Goal: Task Accomplishment & Management: Use online tool/utility

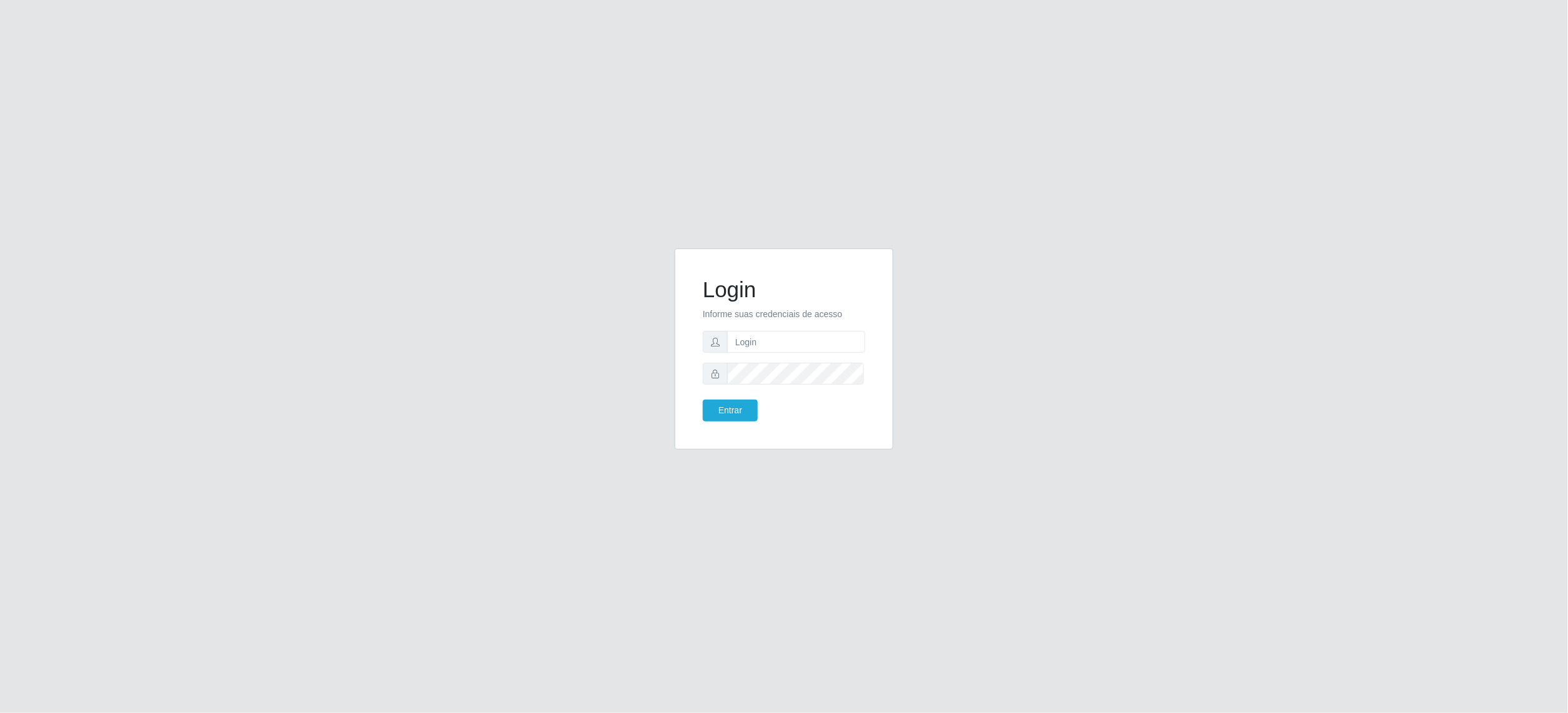
click at [763, 353] on form "Login Informe suas credenciais de acesso Entrar" at bounding box center [784, 348] width 162 height 145
click at [772, 327] on form "Login Informe suas credenciais de acesso Entrar" at bounding box center [784, 348] width 162 height 145
drag, startPoint x: 772, startPoint y: 333, endPoint x: 774, endPoint y: 355, distance: 22.1
click at [772, 333] on input "text" at bounding box center [796, 342] width 138 height 22
type input "[EMAIL_ADDRESS][DOMAIN_NAME]"
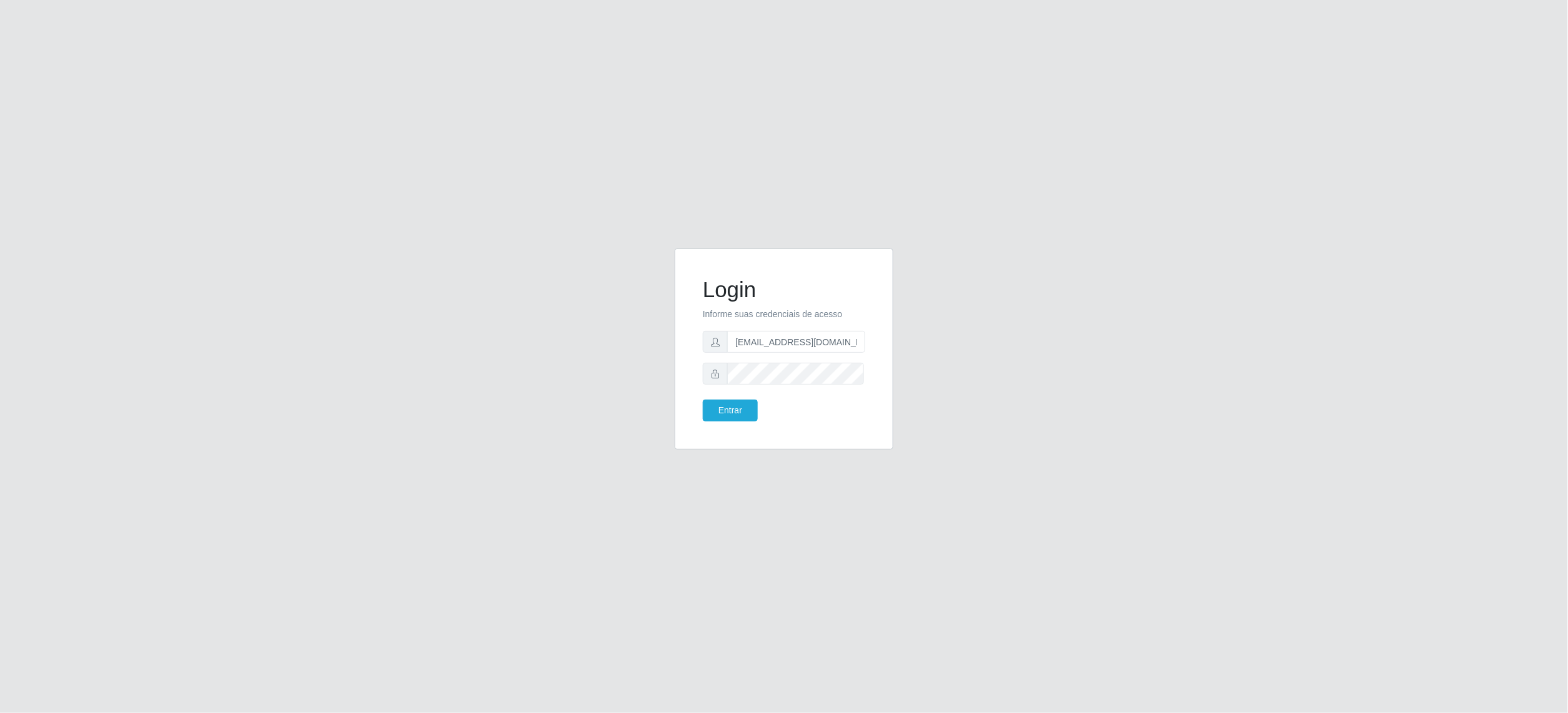
click at [727, 399] on form "Login Informe suas credenciais de acesso [EMAIL_ADDRESS][DOMAIN_NAME] Entrar" at bounding box center [784, 348] width 162 height 145
click at [726, 417] on button "Entrar" at bounding box center [730, 411] width 55 height 22
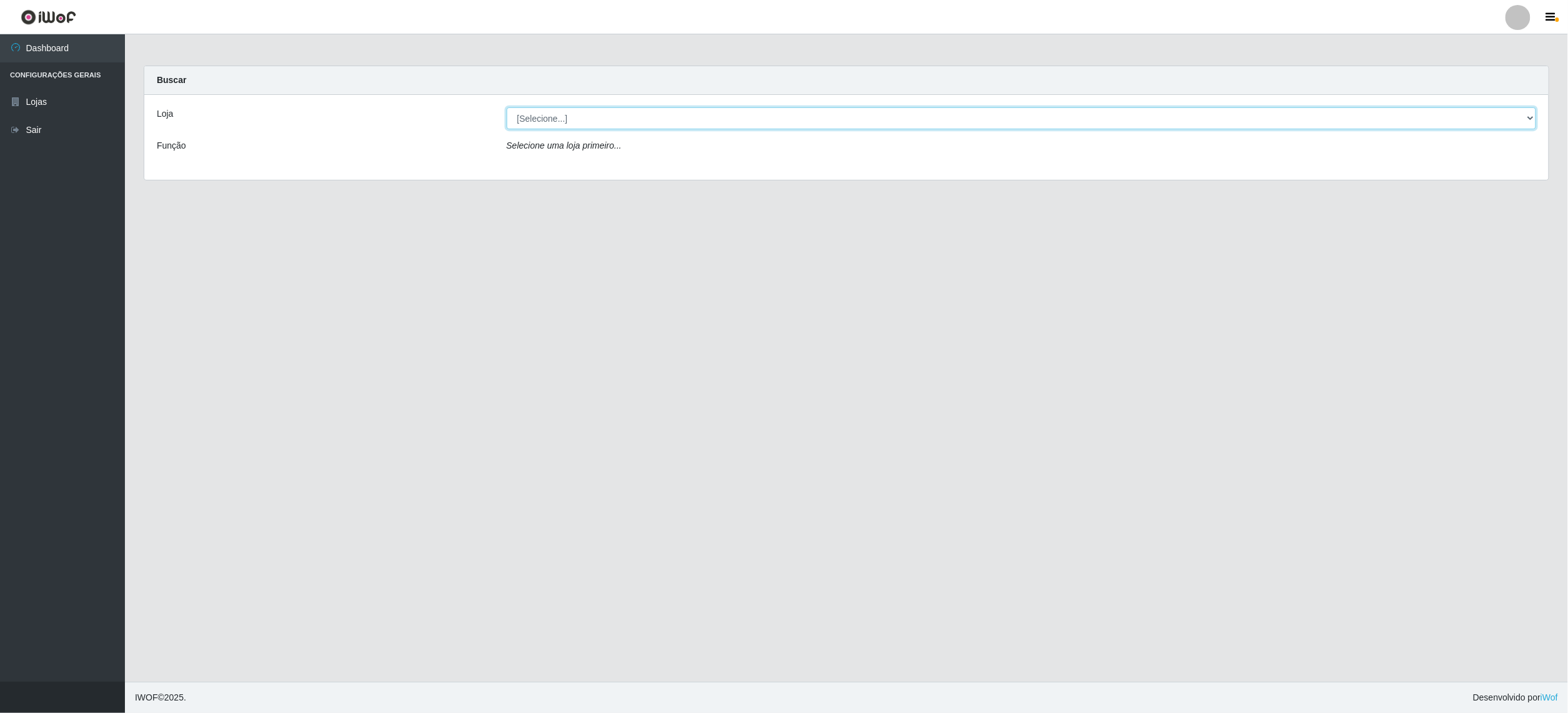
click at [1516, 115] on select "[Selecione...] BomQueSó Agreste - Loja 2" at bounding box center [1021, 118] width 1030 height 22
select select "214"
click at [507, 107] on select "[Selecione...] BomQueSó Agreste - Loja 2" at bounding box center [1021, 118] width 1030 height 22
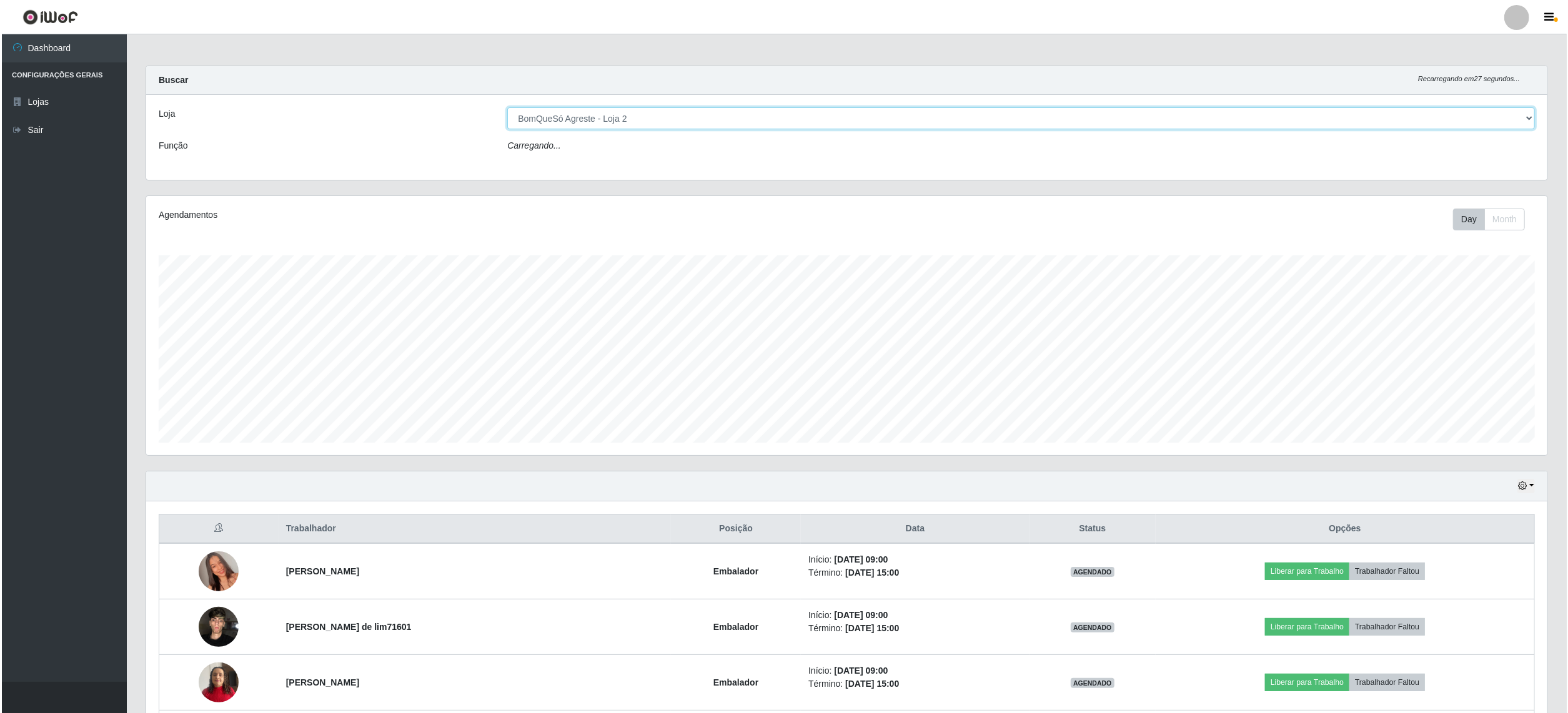
scroll to position [166, 0]
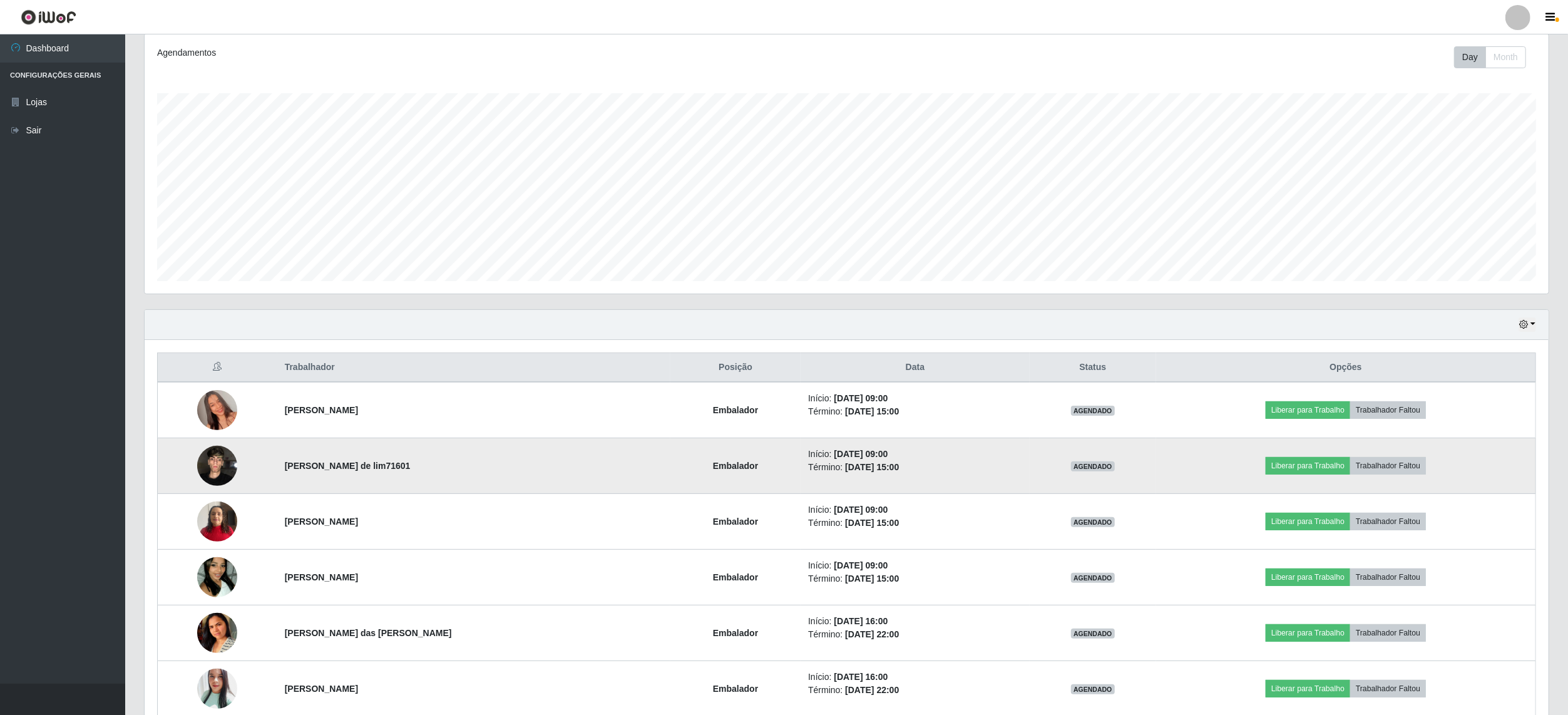
click at [1322, 479] on td "Liberar para Trabalho Trabalhador Faltou" at bounding box center [1345, 466] width 379 height 56
click at [1322, 468] on button "Liberar para Trabalho" at bounding box center [1308, 466] width 84 height 18
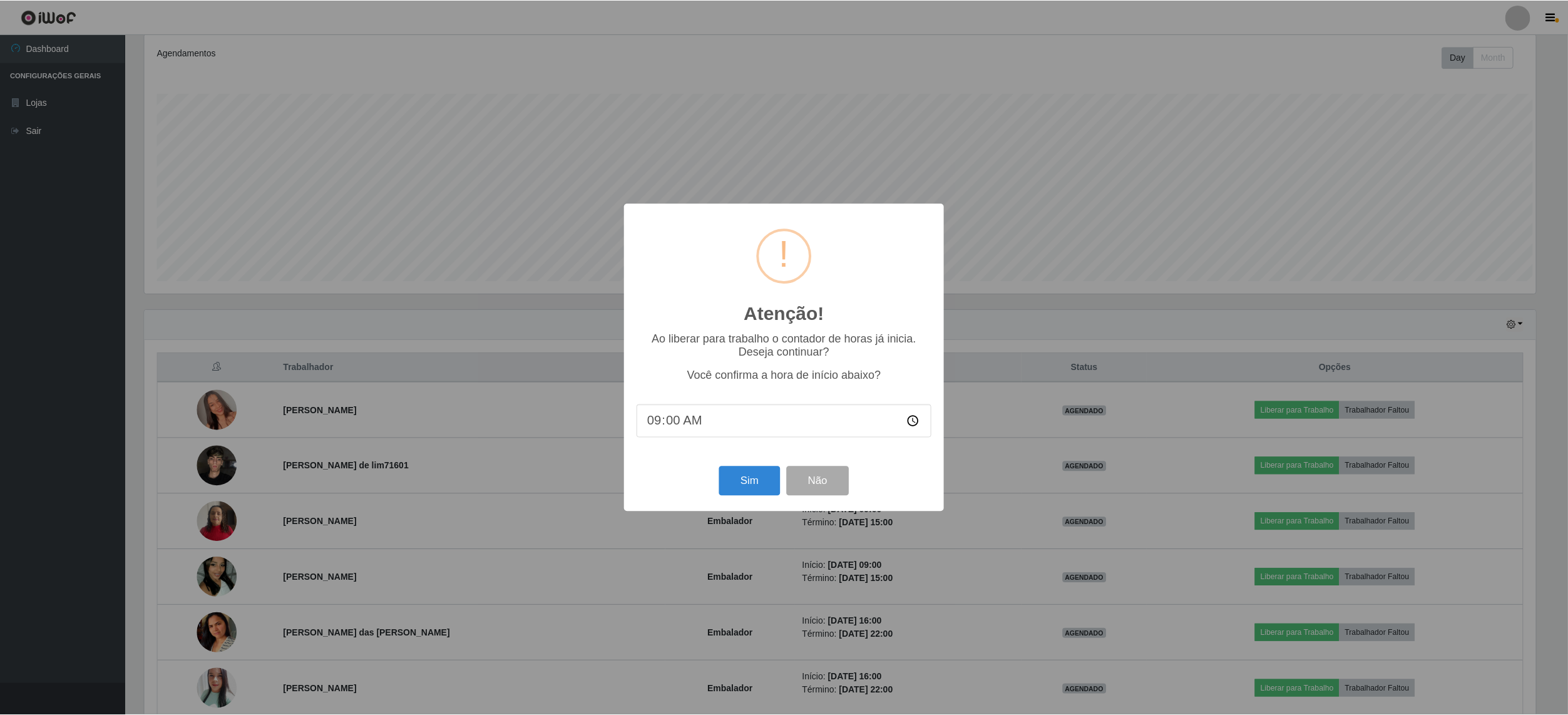
scroll to position [261, 1394]
click at [756, 492] on button "Sim" at bounding box center [751, 481] width 61 height 29
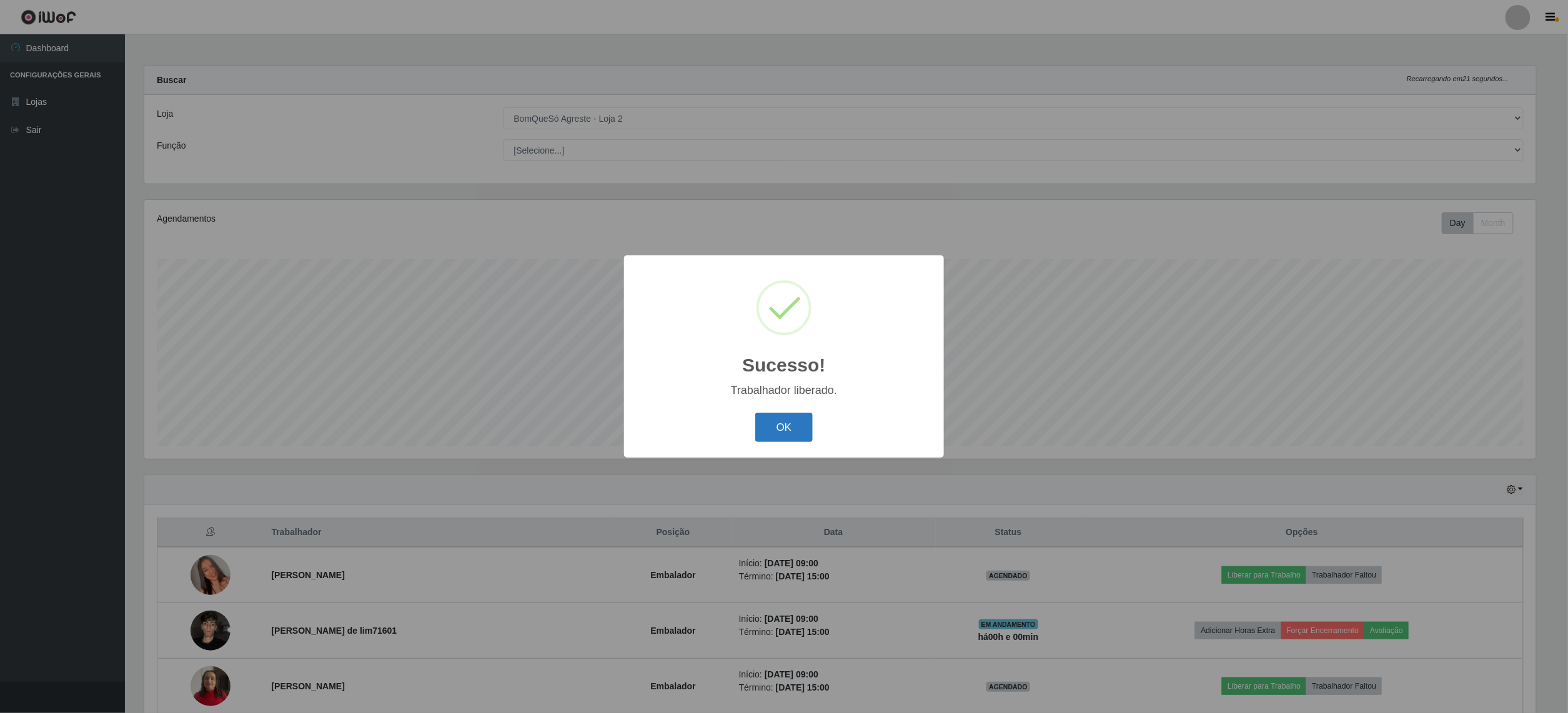
click at [786, 424] on button "OK" at bounding box center [784, 427] width 58 height 29
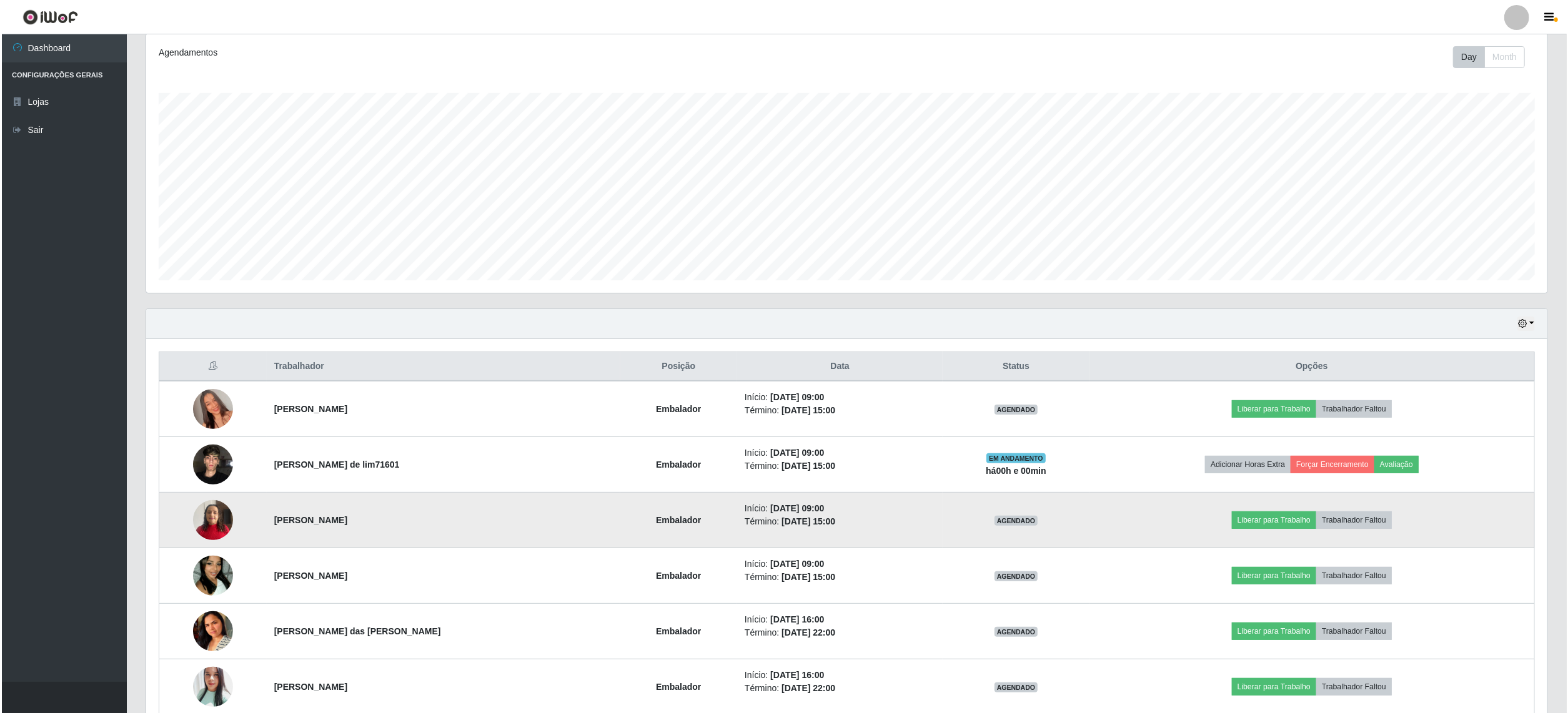
scroll to position [250, 0]
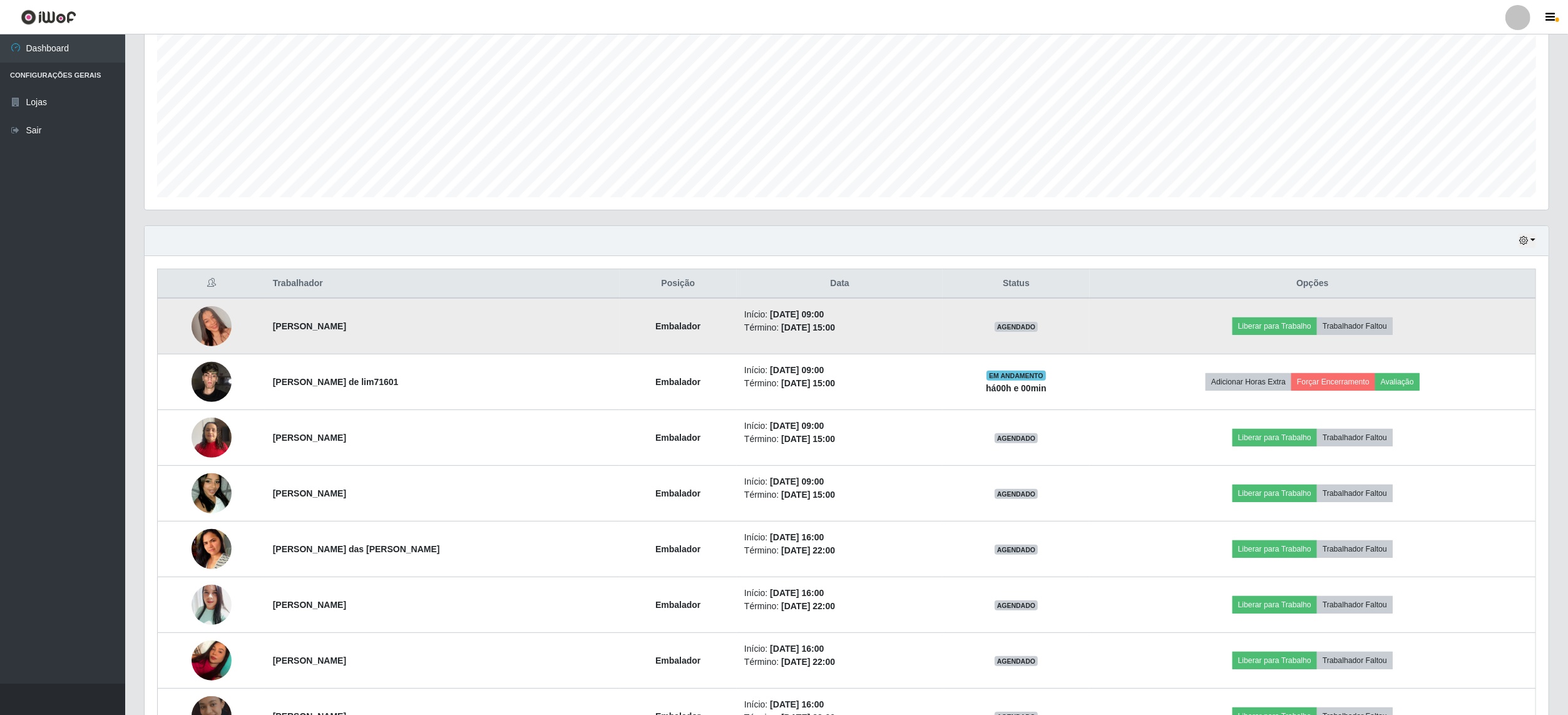
click at [229, 324] on img at bounding box center [211, 326] width 40 height 72
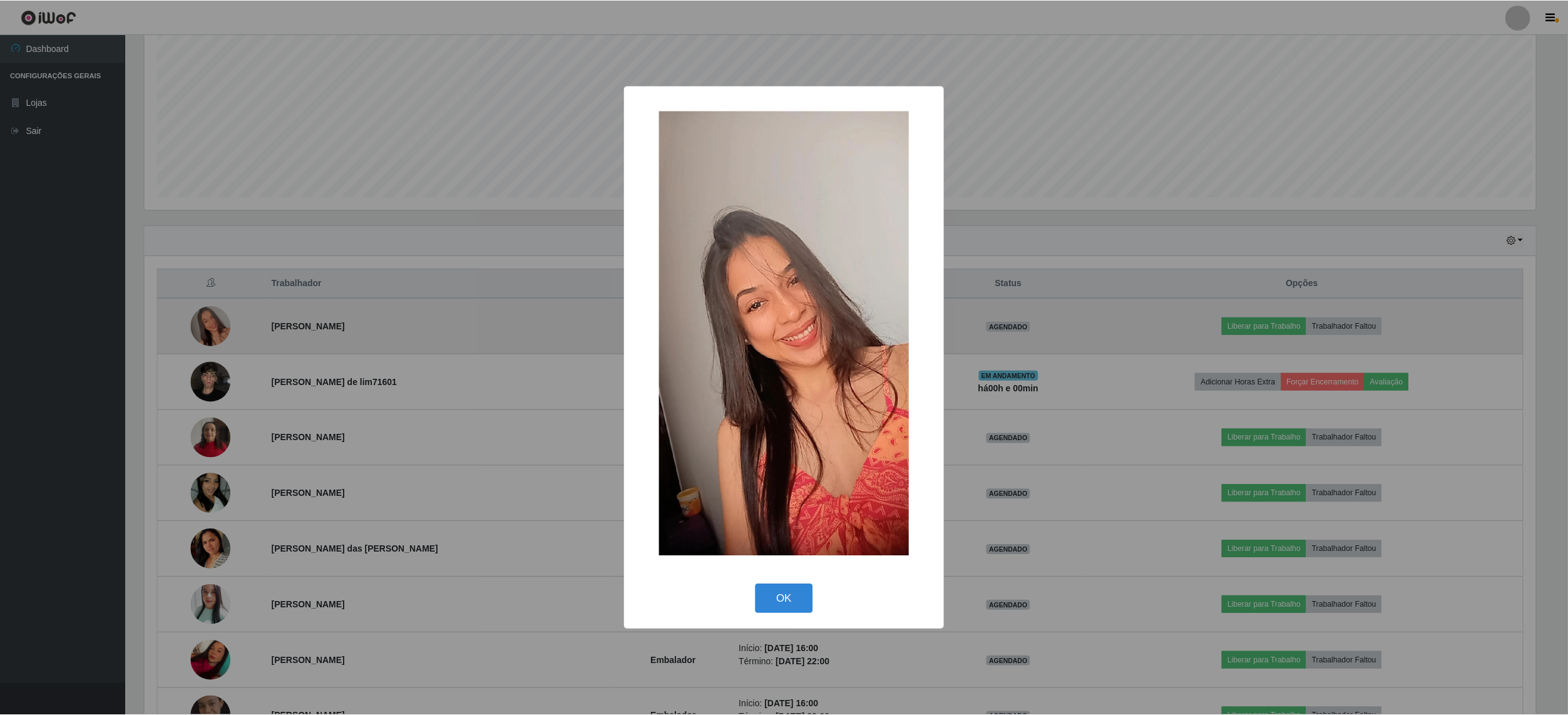
scroll to position [261, 1394]
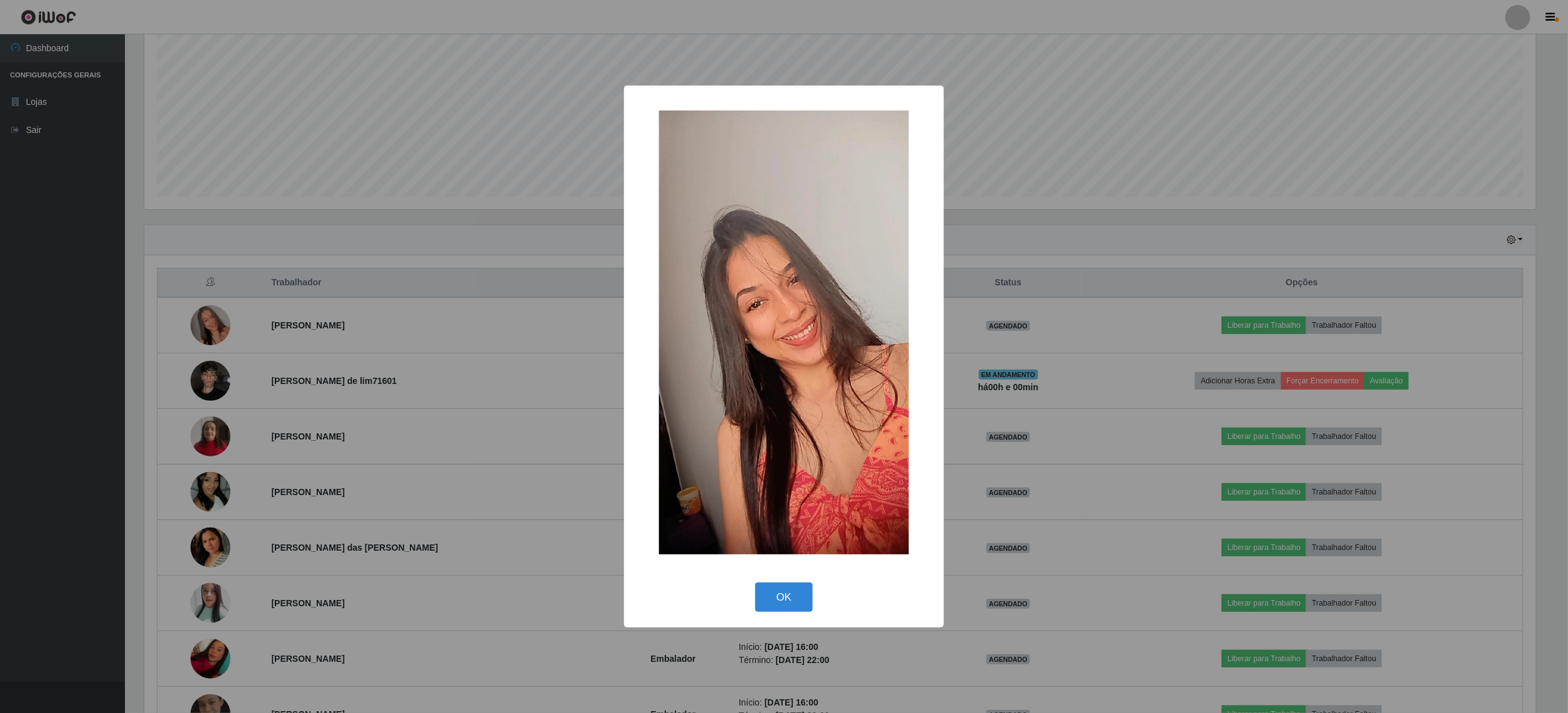
click at [1, 406] on div "× OK Cancel" at bounding box center [784, 356] width 1568 height 713
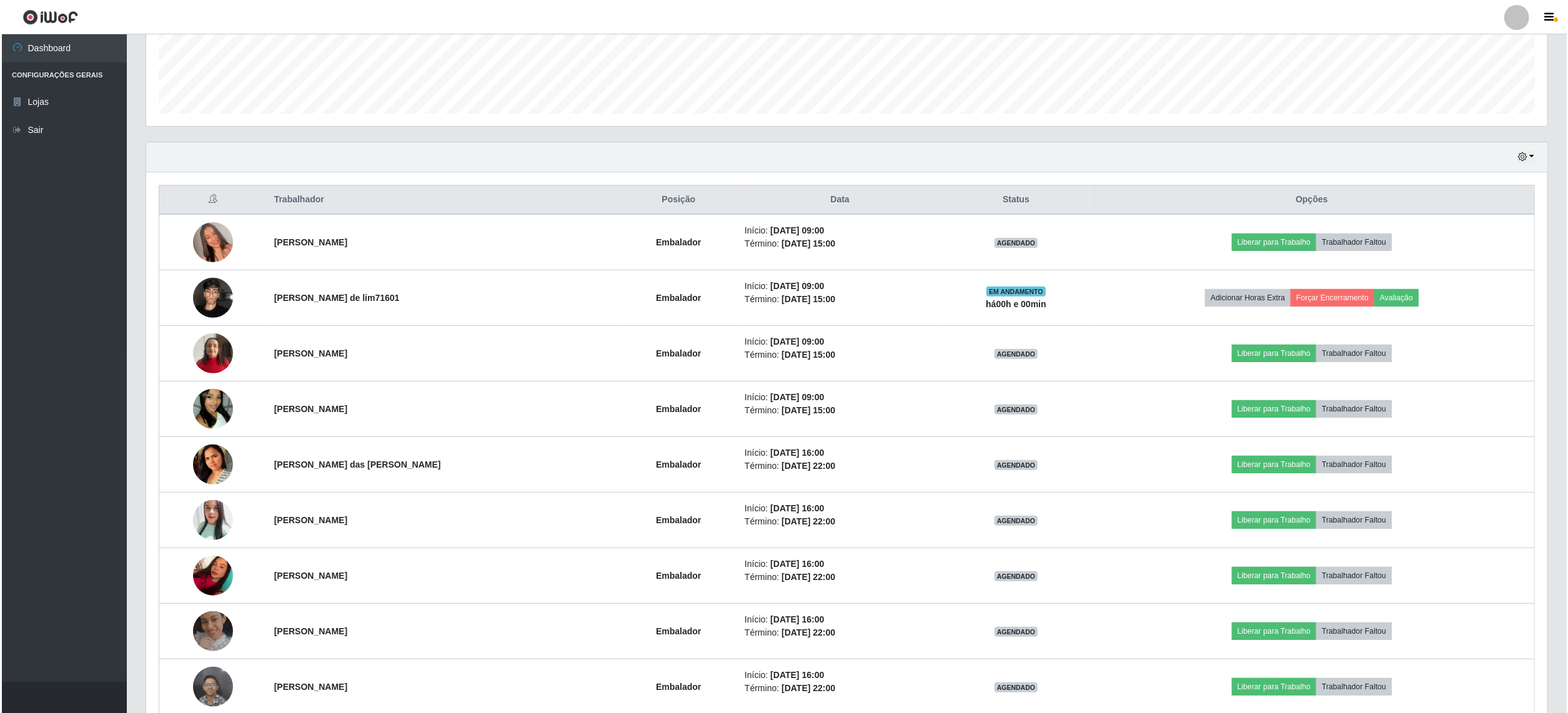
scroll to position [83, 0]
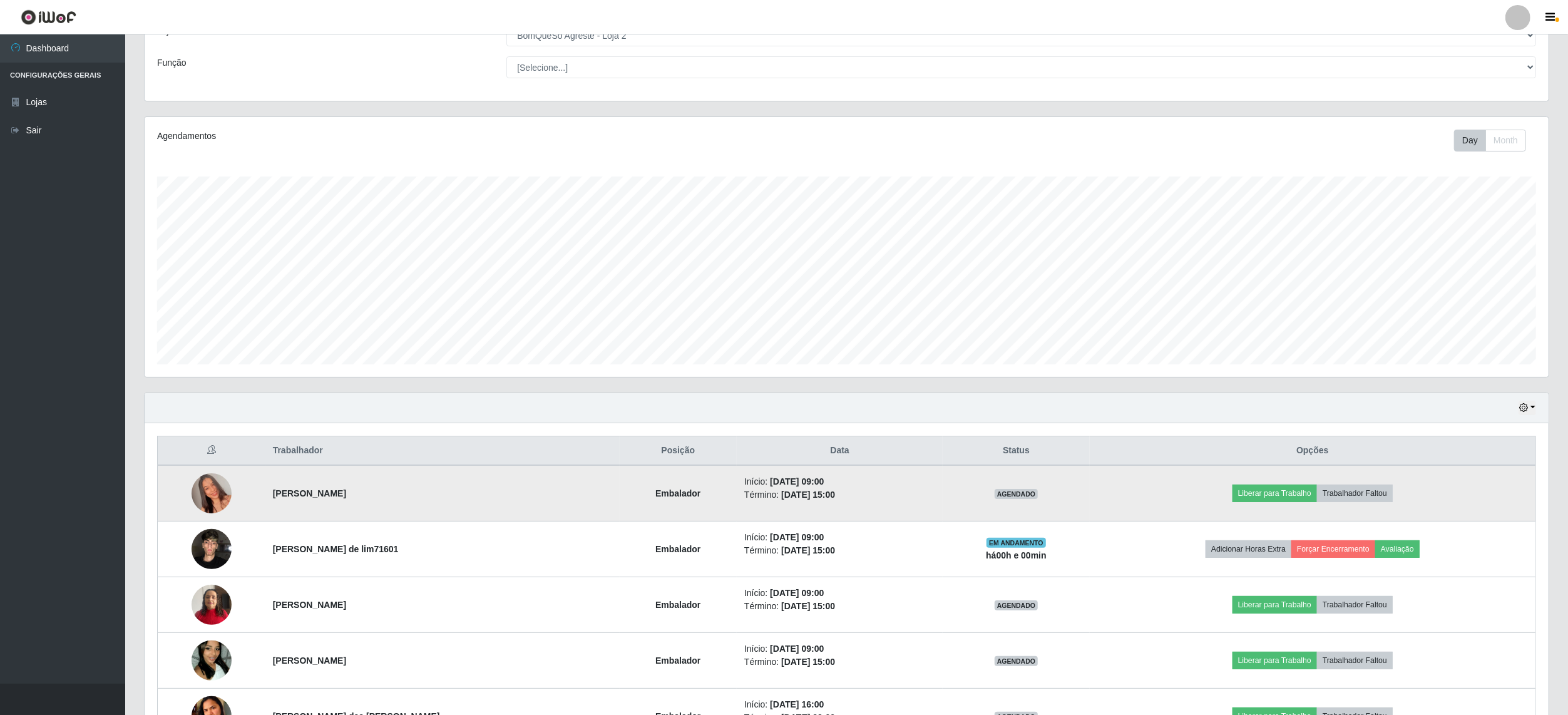
click at [216, 488] on img at bounding box center [211, 493] width 40 height 72
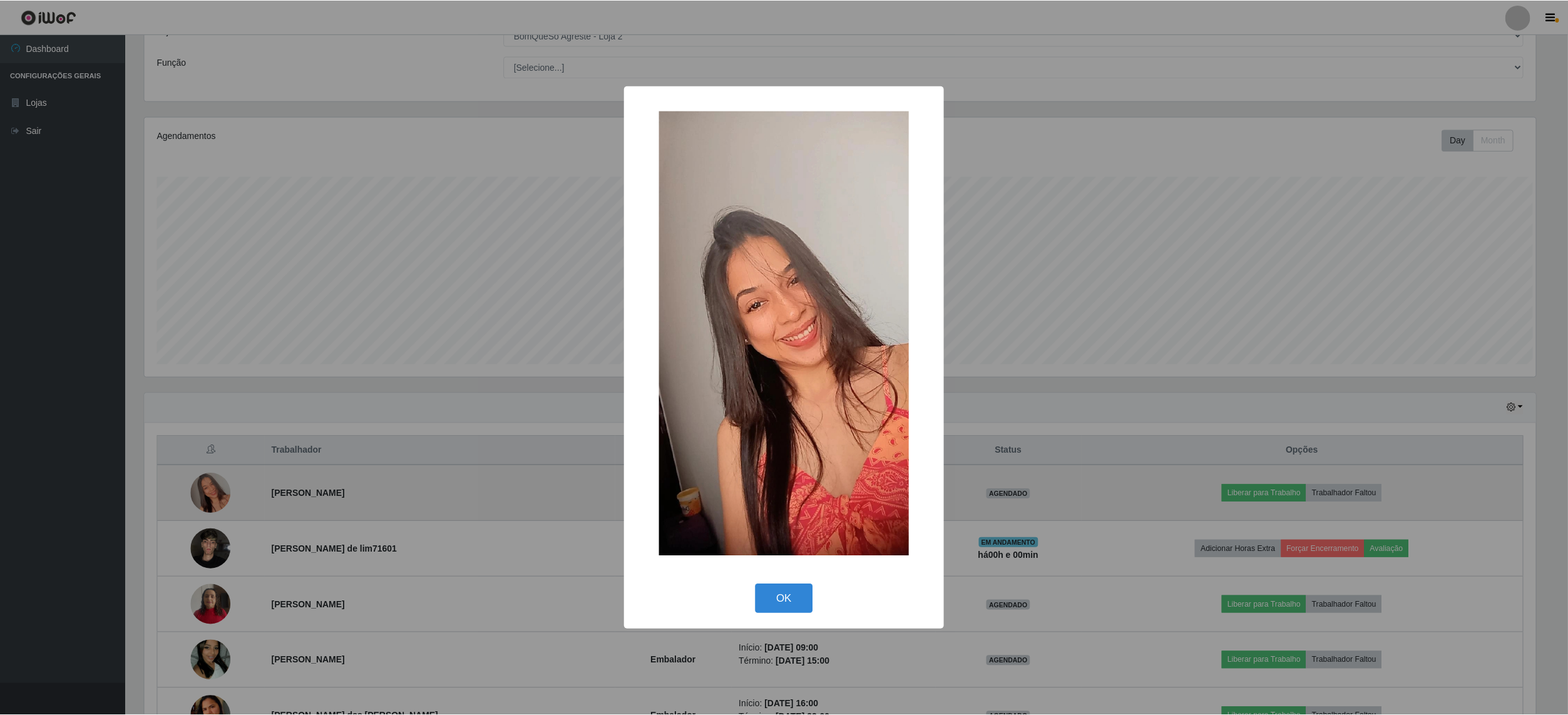
scroll to position [261, 1394]
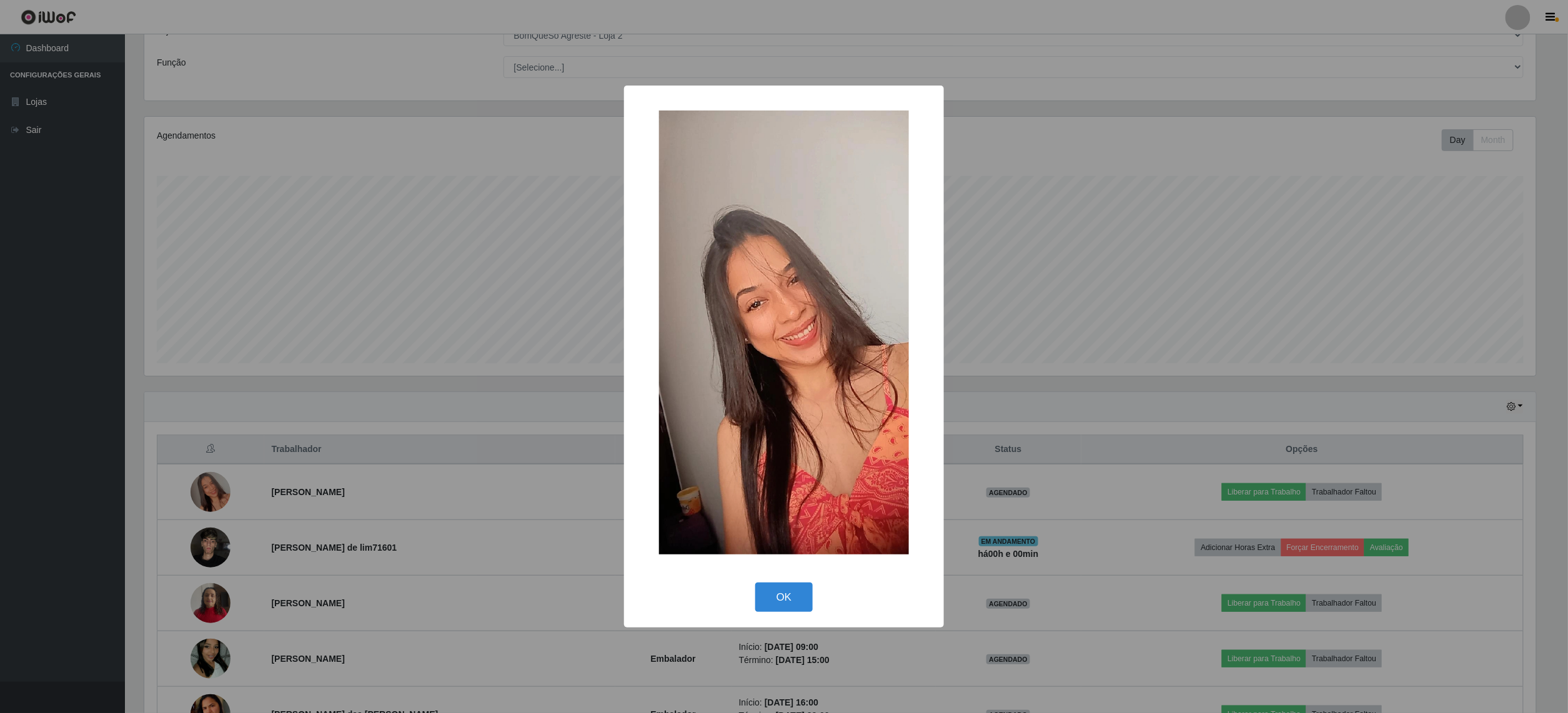
click at [1, 278] on div "× OK Cancel" at bounding box center [784, 356] width 1568 height 713
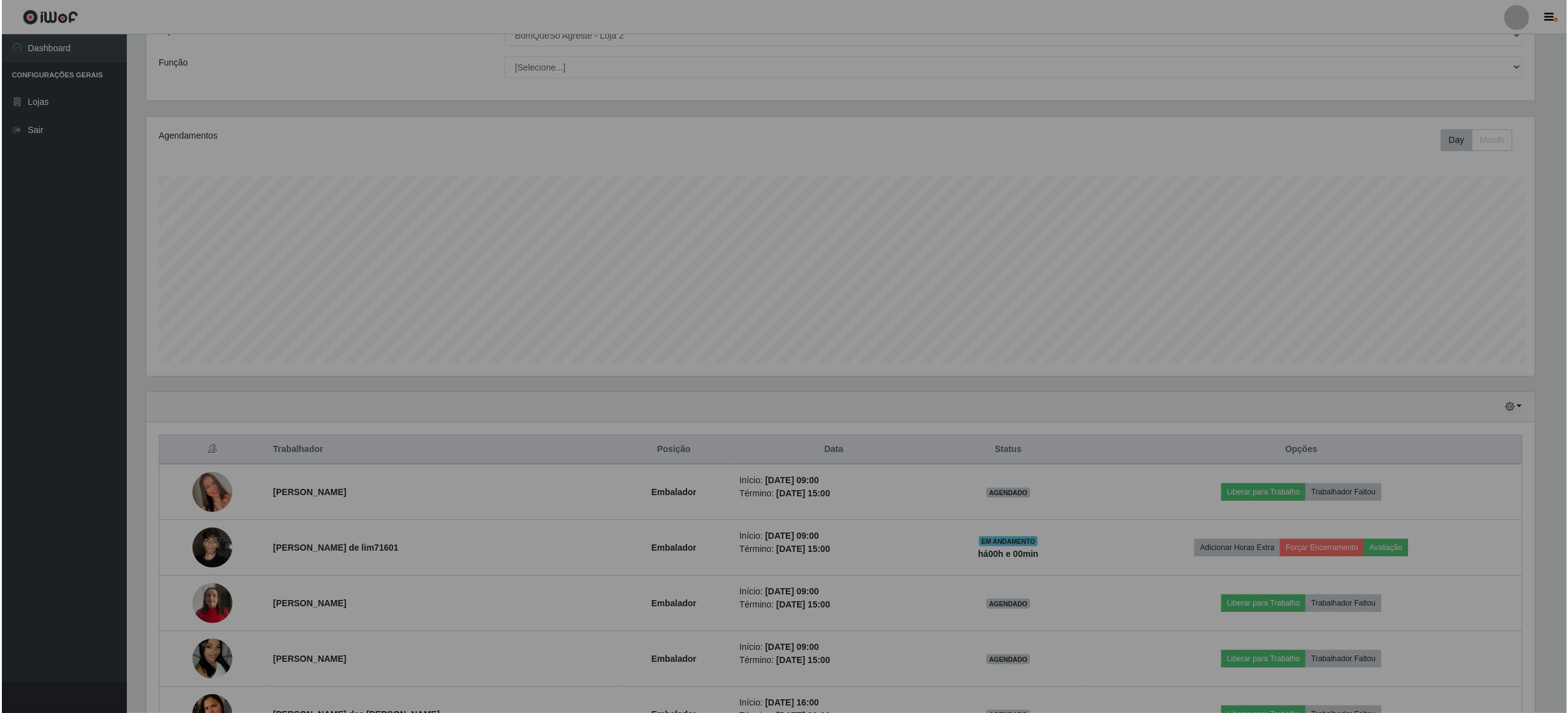
scroll to position [260, 1400]
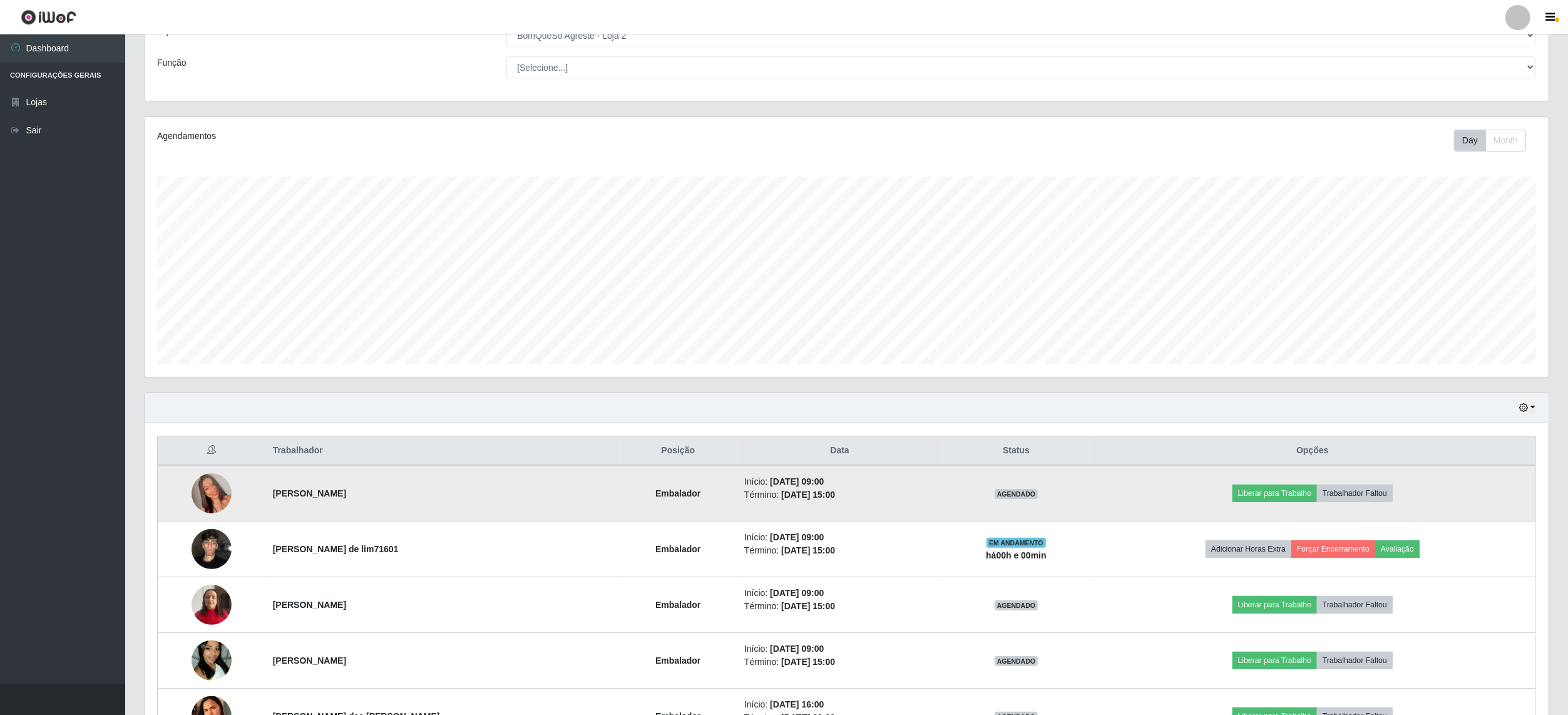
click at [208, 501] on img at bounding box center [211, 493] width 40 height 72
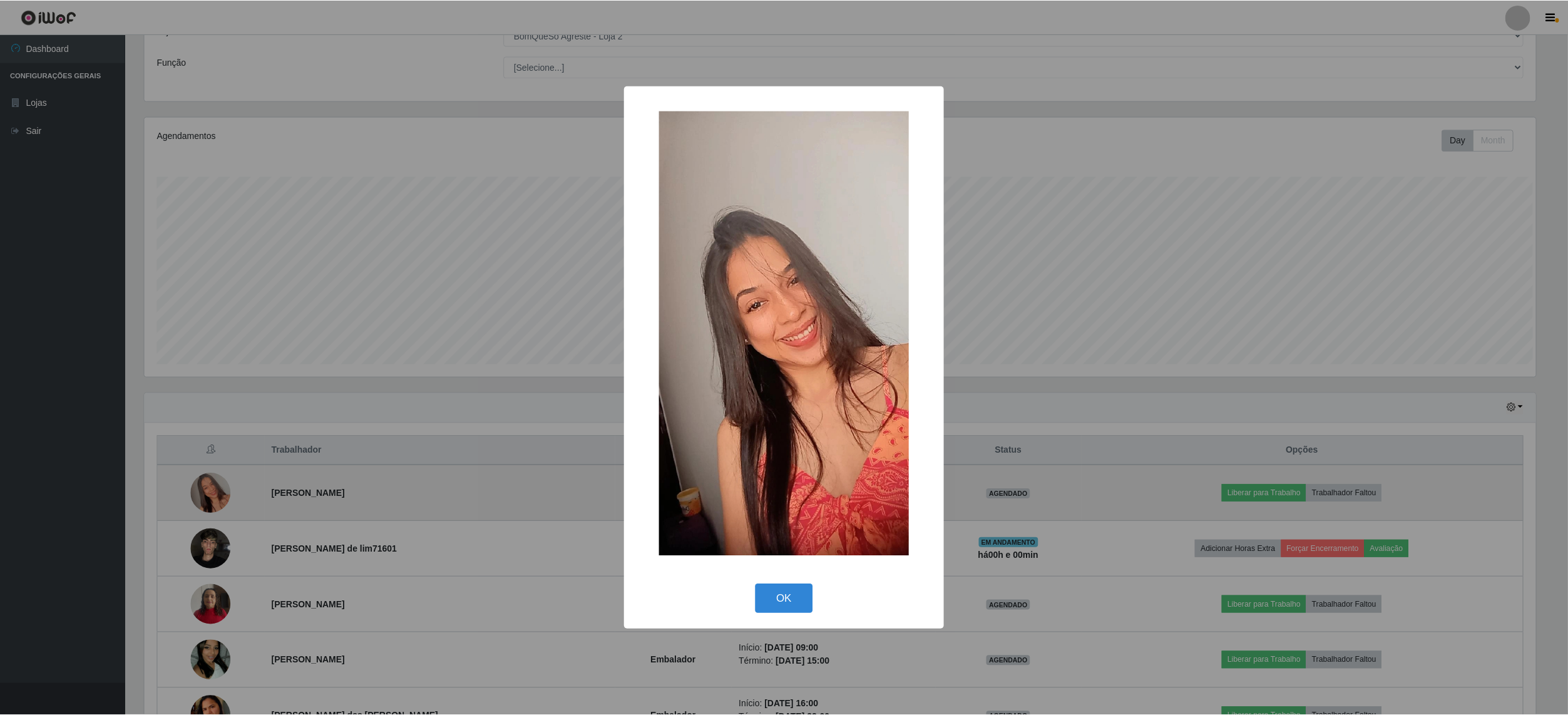
scroll to position [261, 1394]
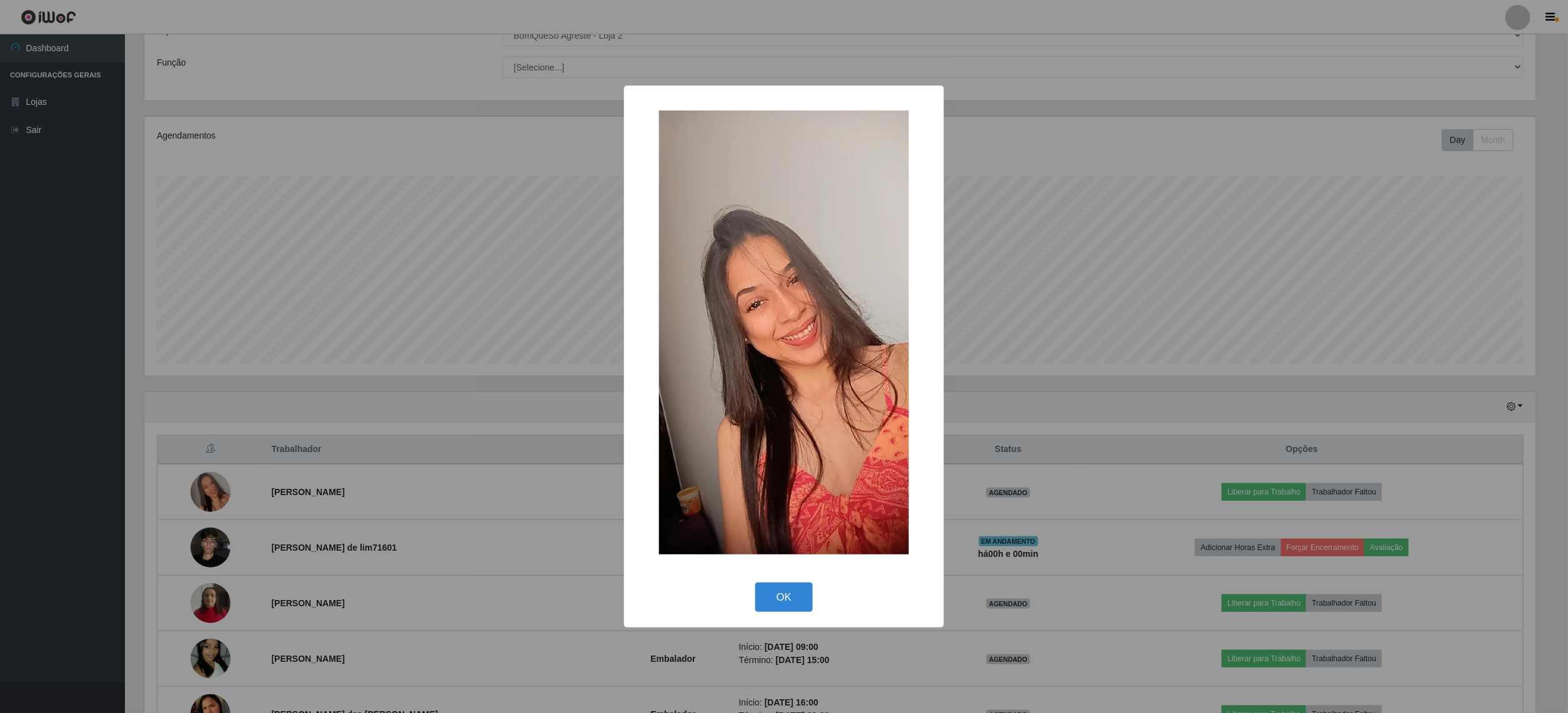
click at [18, 263] on div "× OK Cancel" at bounding box center [784, 356] width 1568 height 713
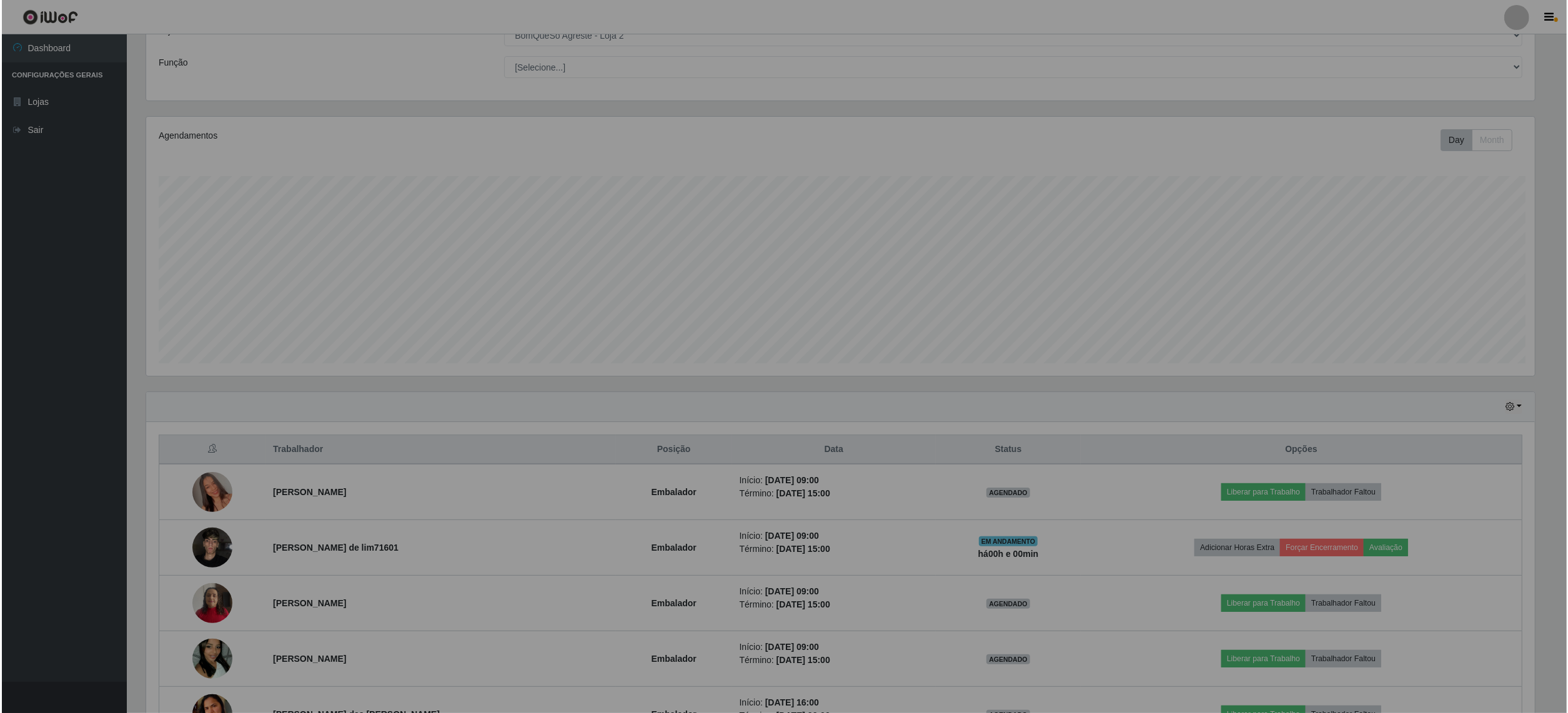
scroll to position [260, 1400]
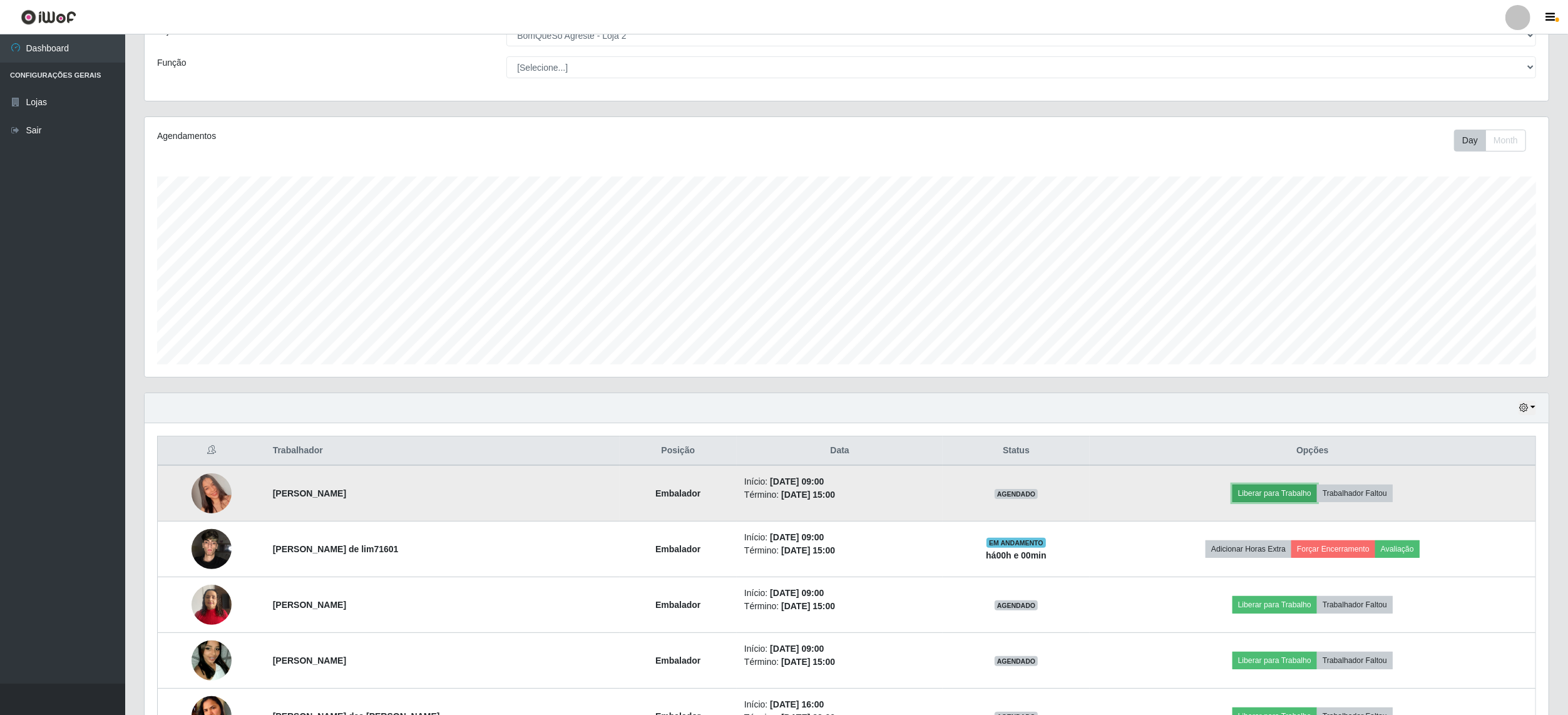
click at [1307, 489] on button "Liberar para Trabalho" at bounding box center [1275, 494] width 84 height 18
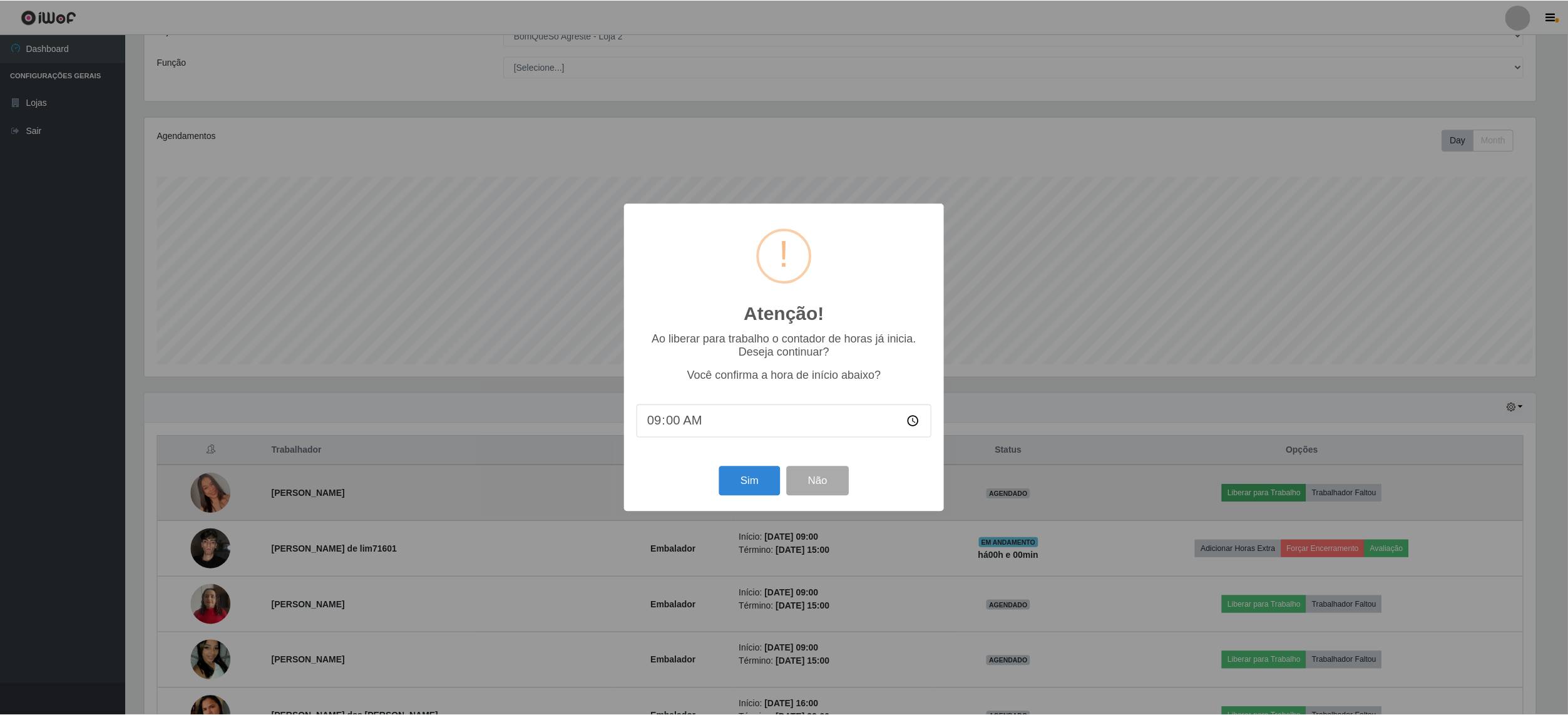
scroll to position [0, 0]
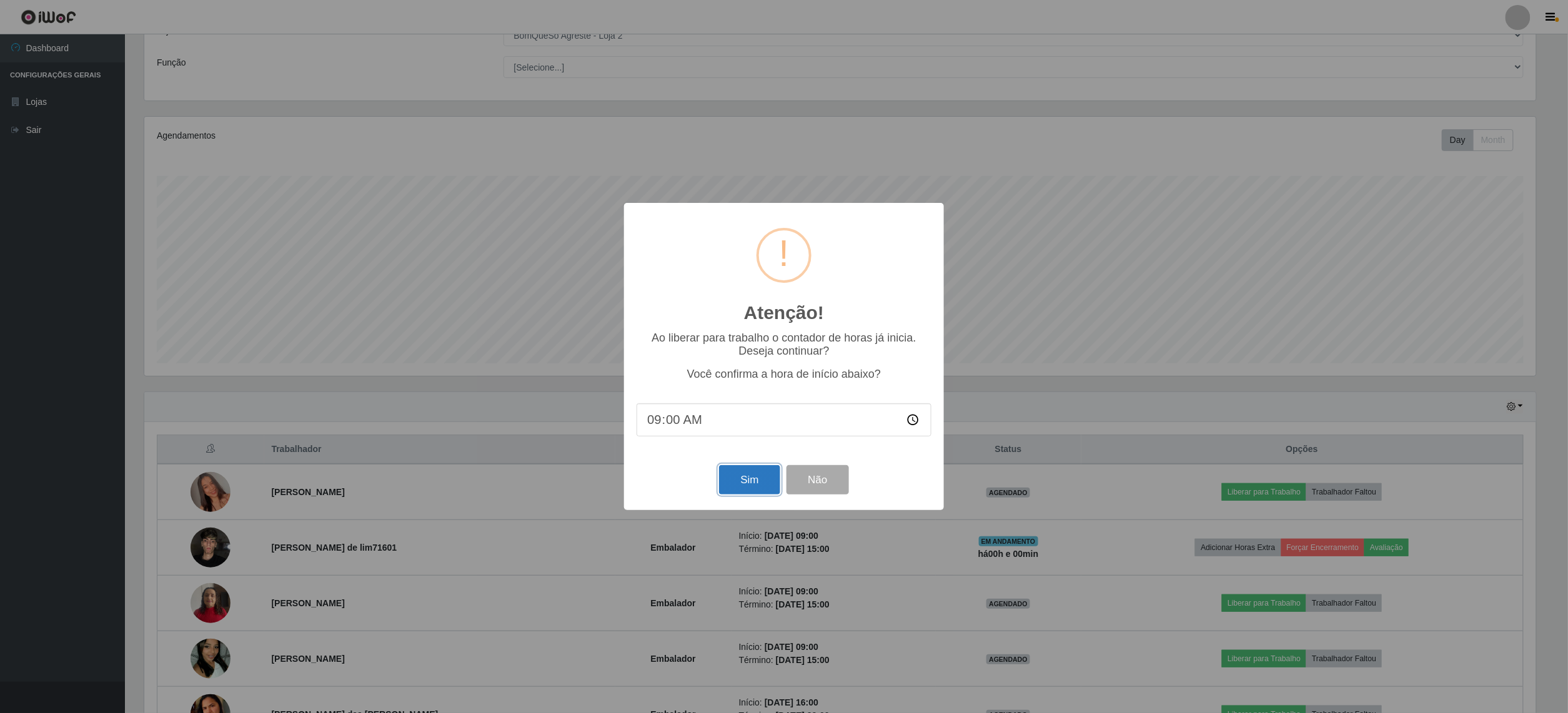
click at [762, 486] on button "Sim" at bounding box center [749, 479] width 60 height 29
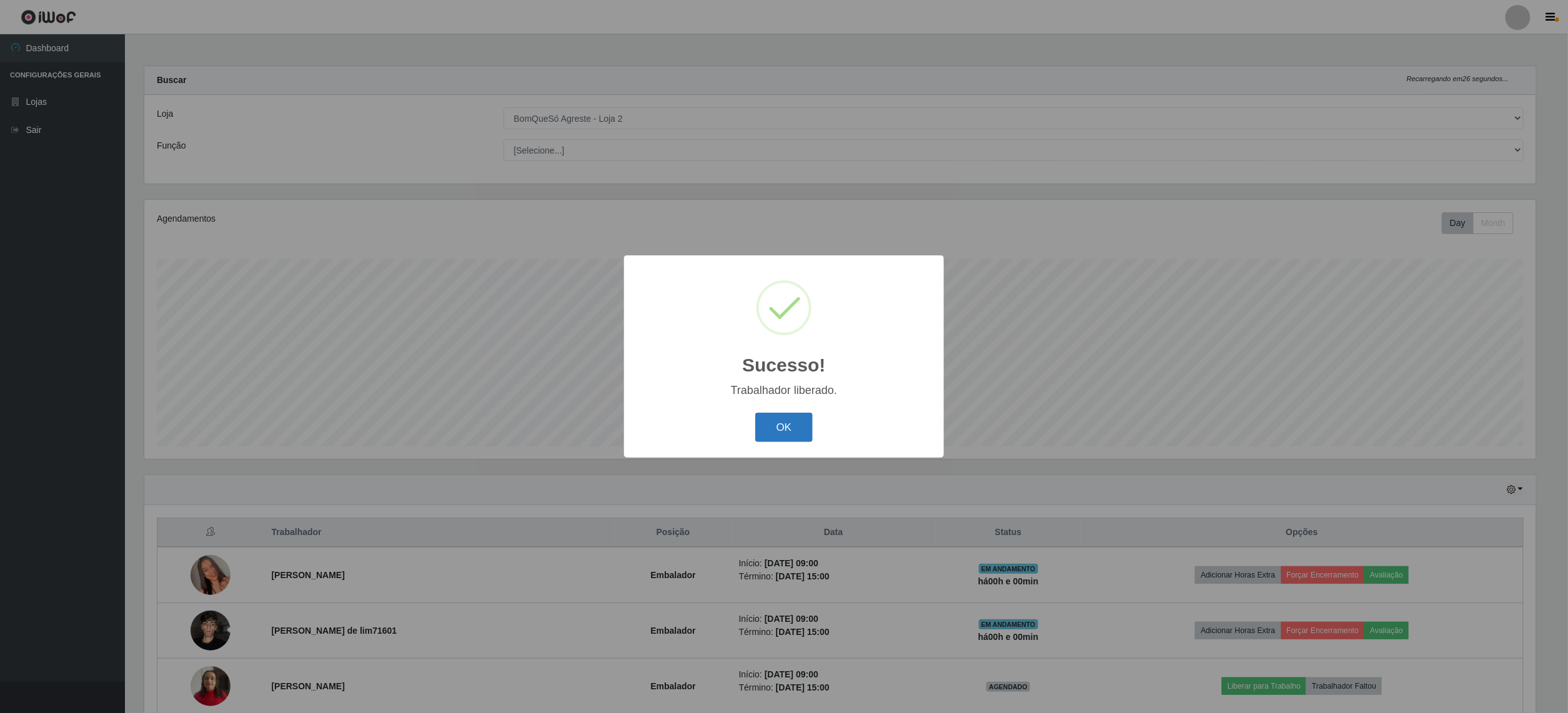
click at [797, 439] on button "OK" at bounding box center [784, 427] width 58 height 29
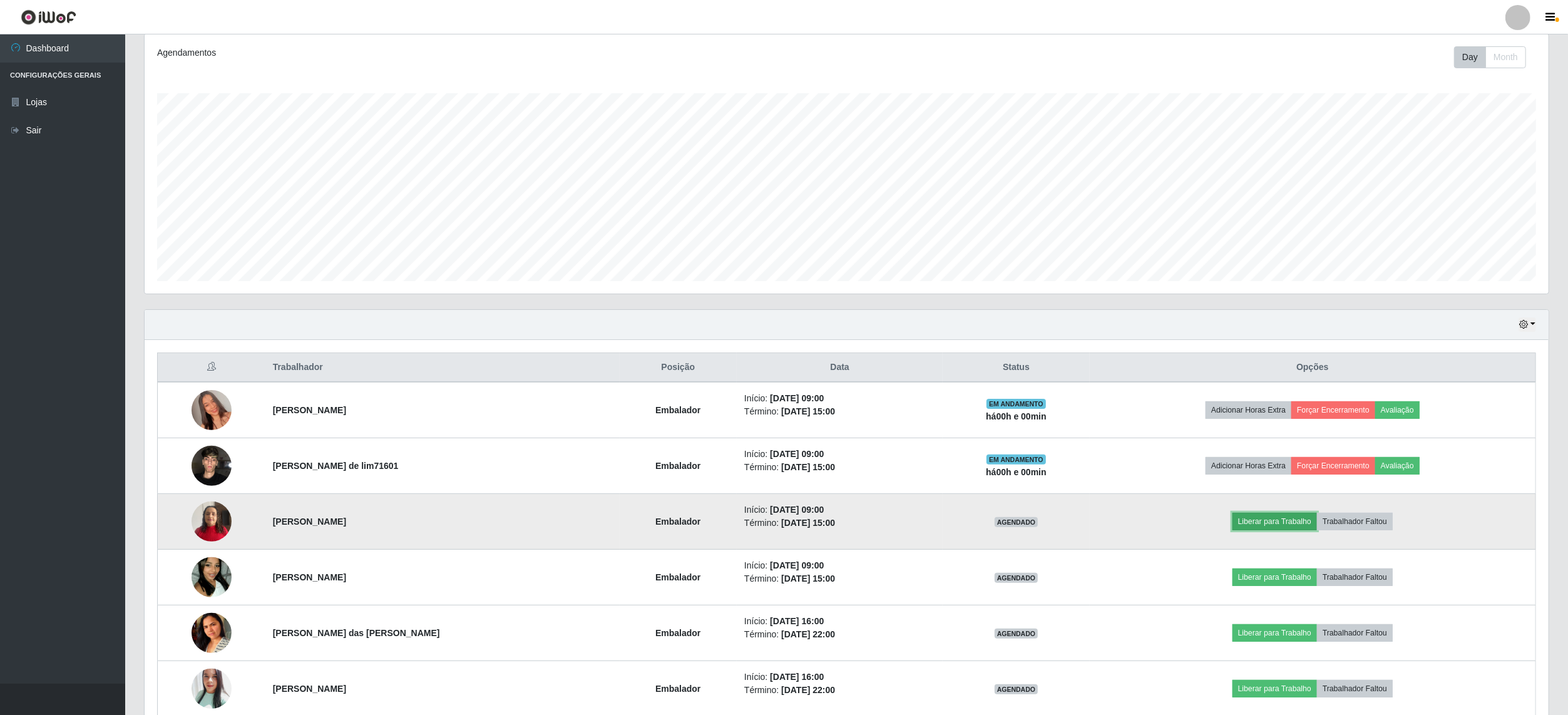
click at [1275, 522] on button "Liberar para Trabalho" at bounding box center [1275, 522] width 84 height 18
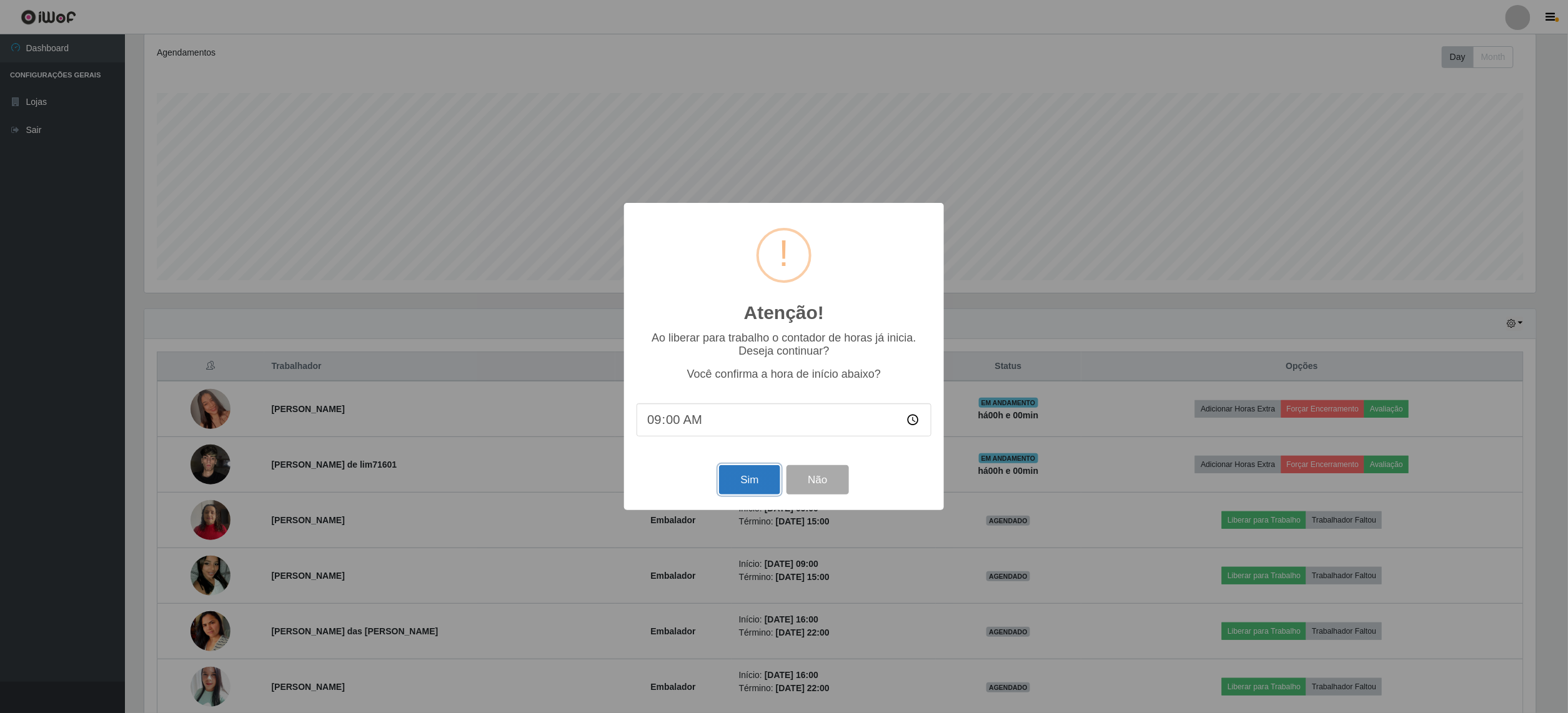
click at [759, 479] on button "Sim" at bounding box center [749, 479] width 60 height 29
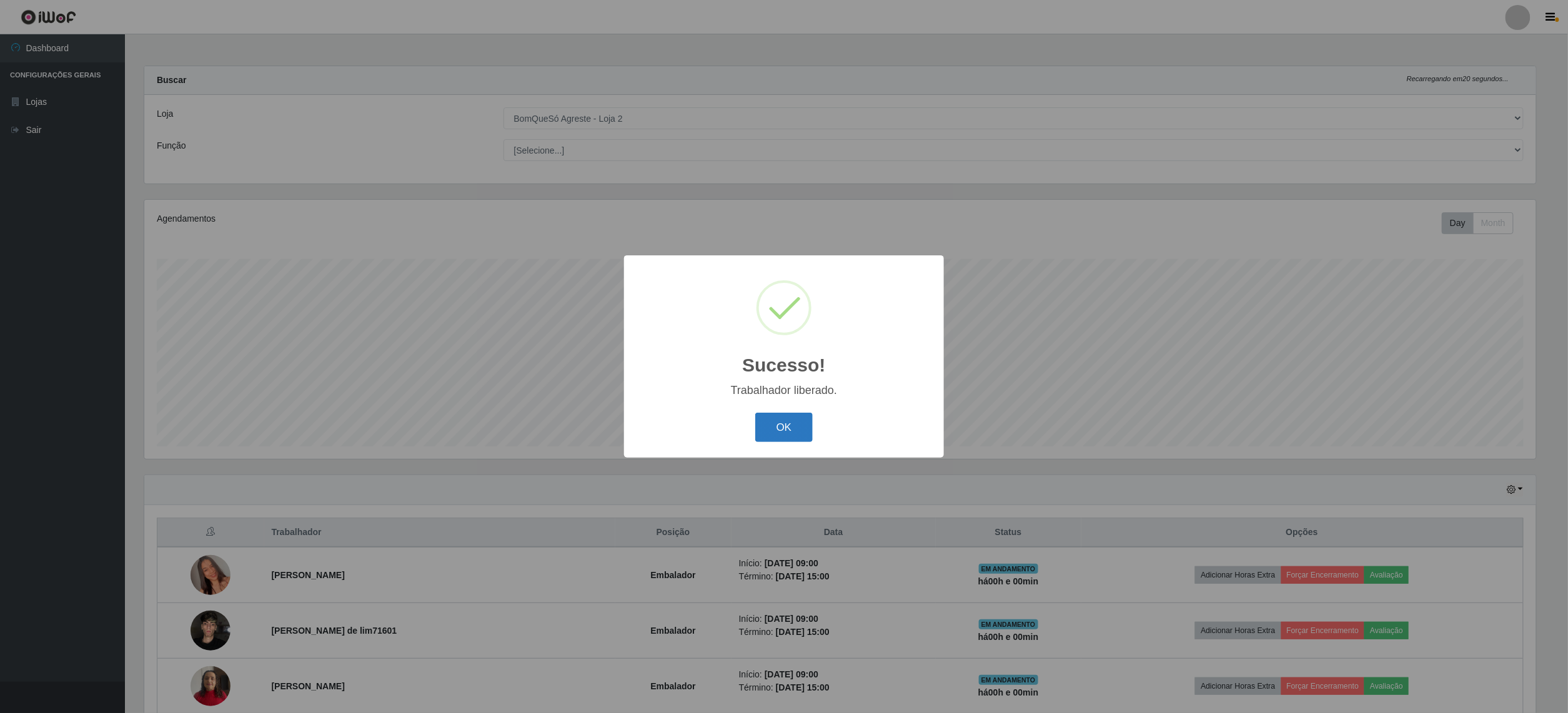
click at [792, 433] on button "OK" at bounding box center [784, 427] width 58 height 29
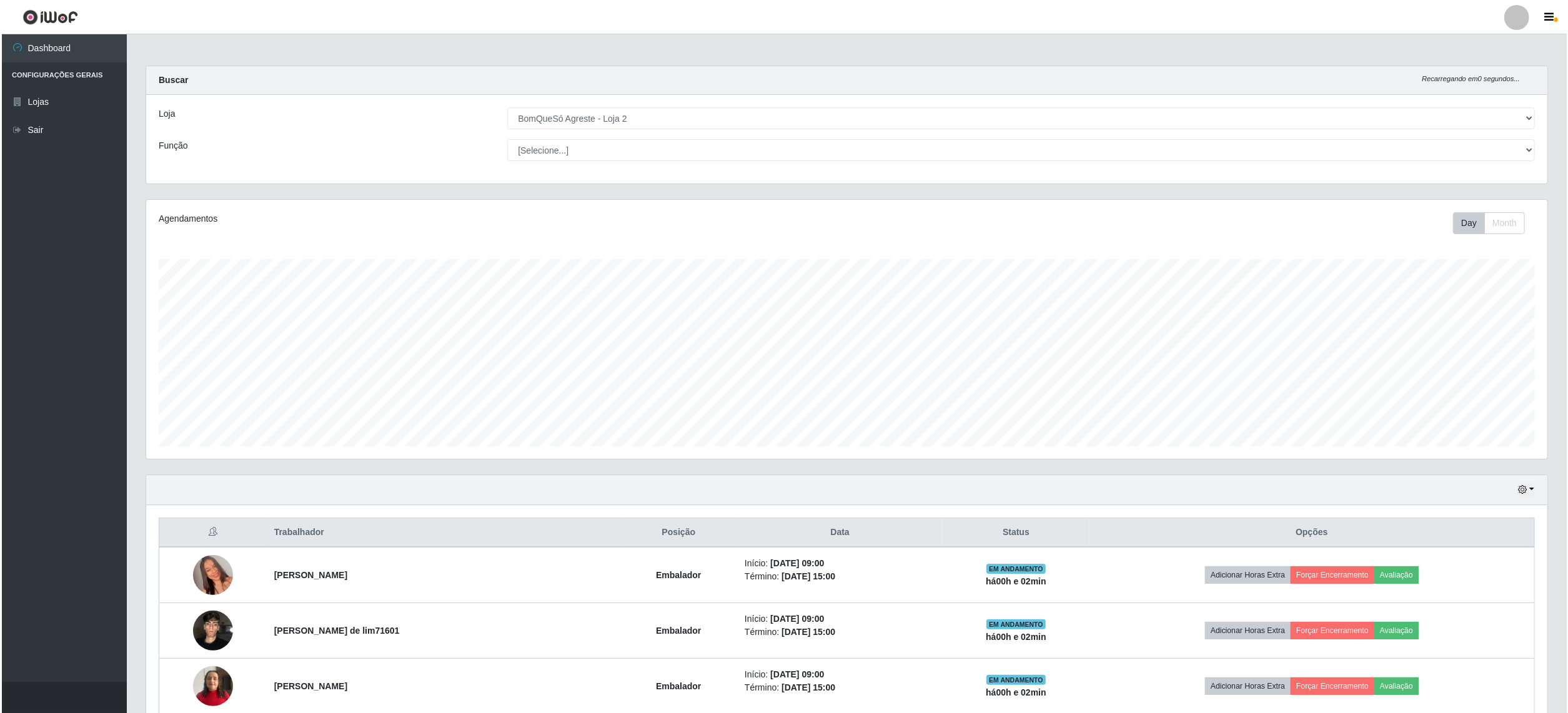
scroll to position [333, 0]
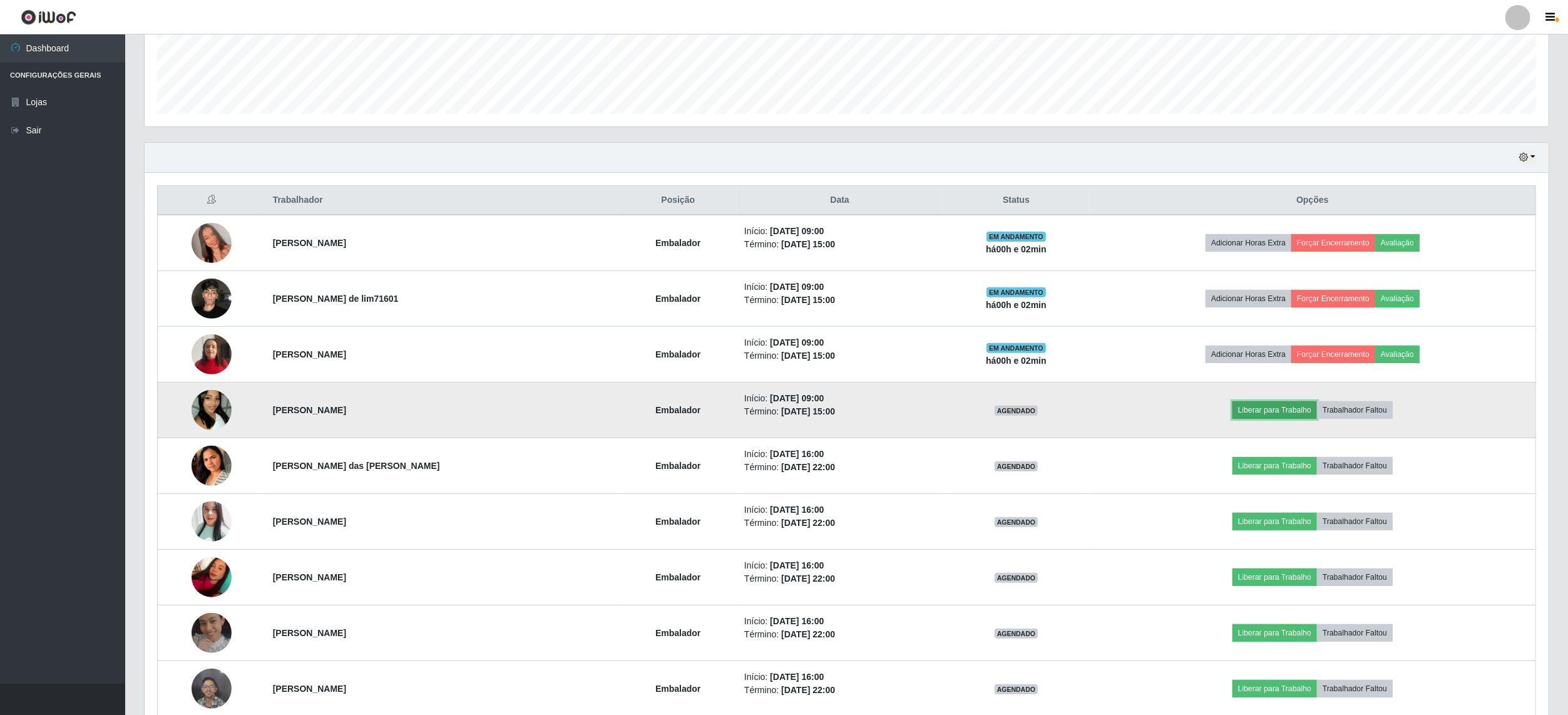
click at [1272, 406] on button "Liberar para Trabalho" at bounding box center [1275, 411] width 84 height 18
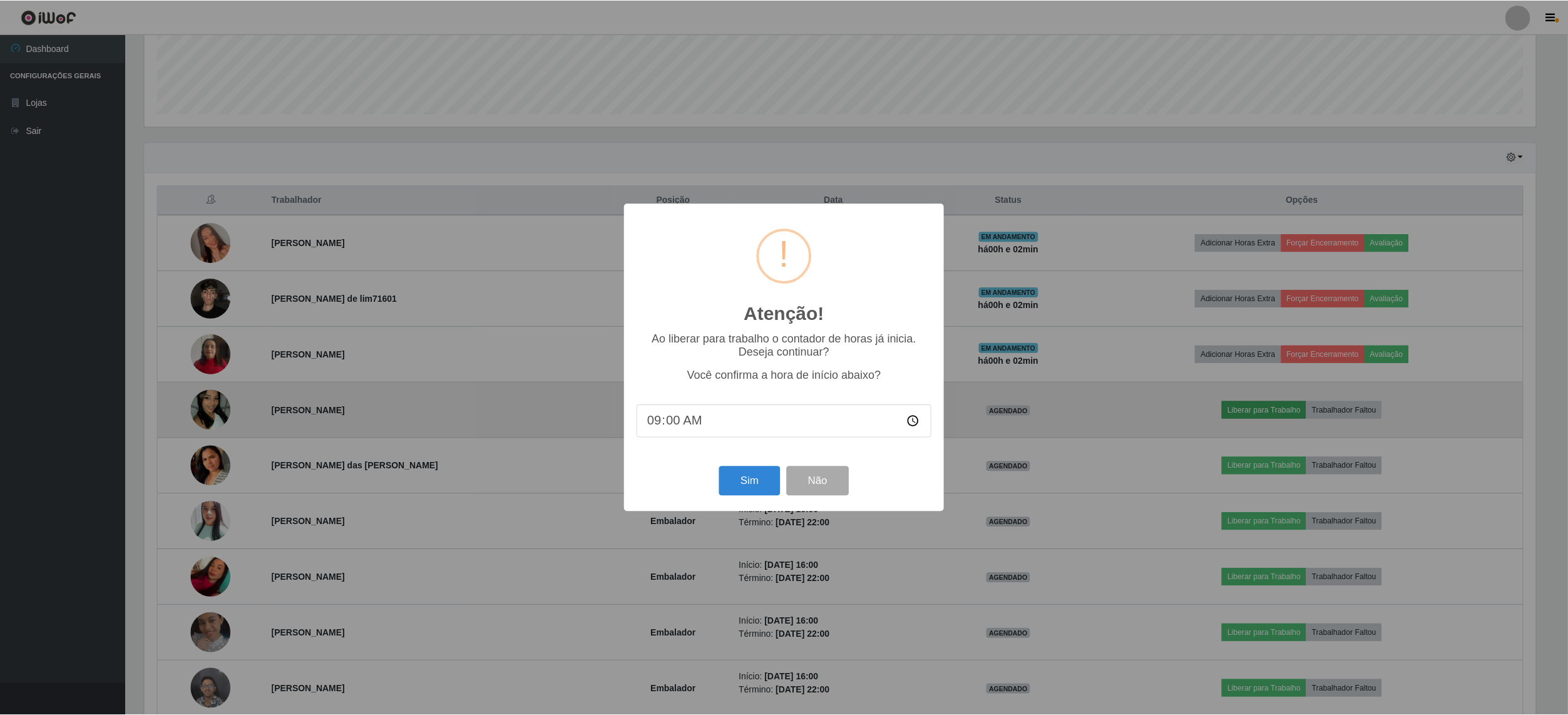
scroll to position [261, 1394]
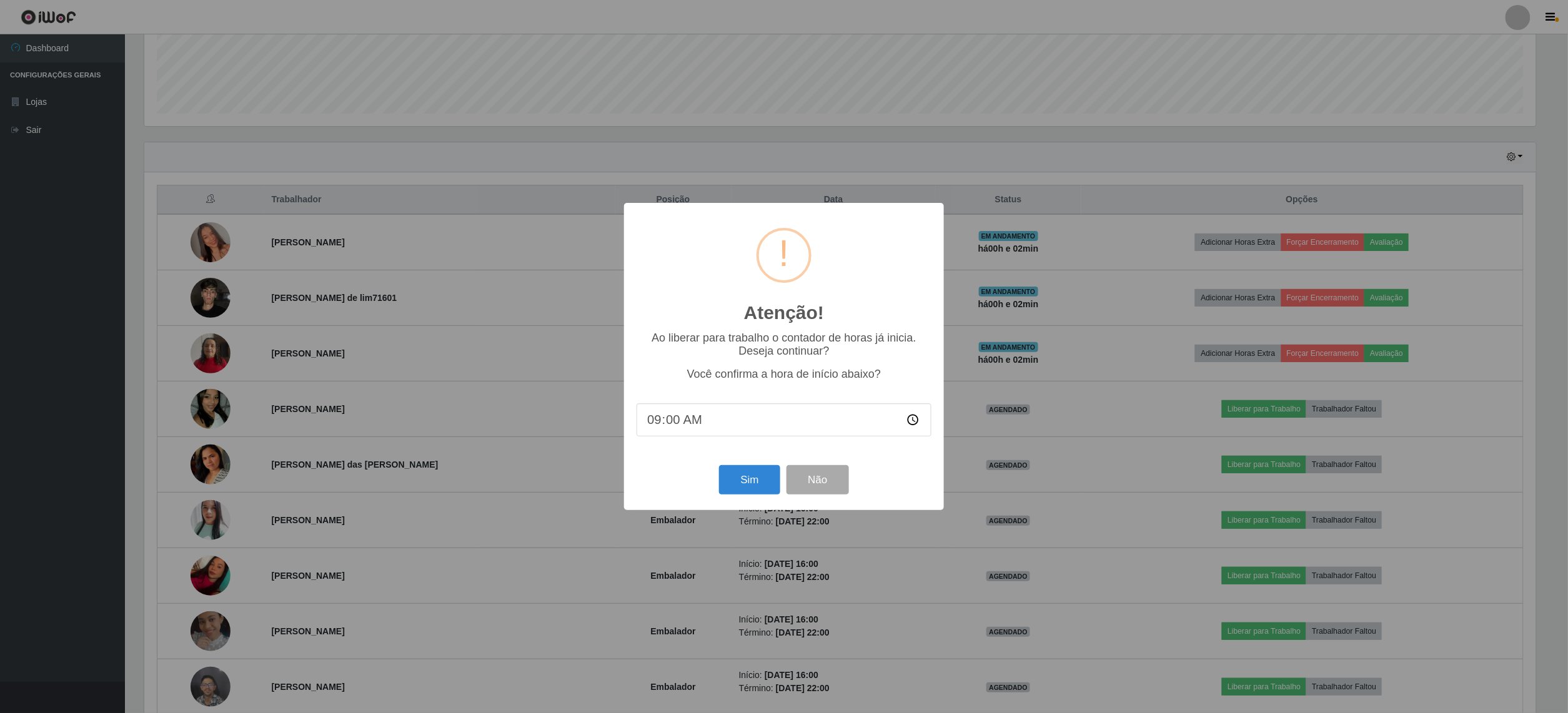
click at [756, 498] on div "Sim Não" at bounding box center [784, 480] width 295 height 35
click at [757, 490] on button "Sim" at bounding box center [749, 479] width 60 height 29
